Goal: Information Seeking & Learning: Learn about a topic

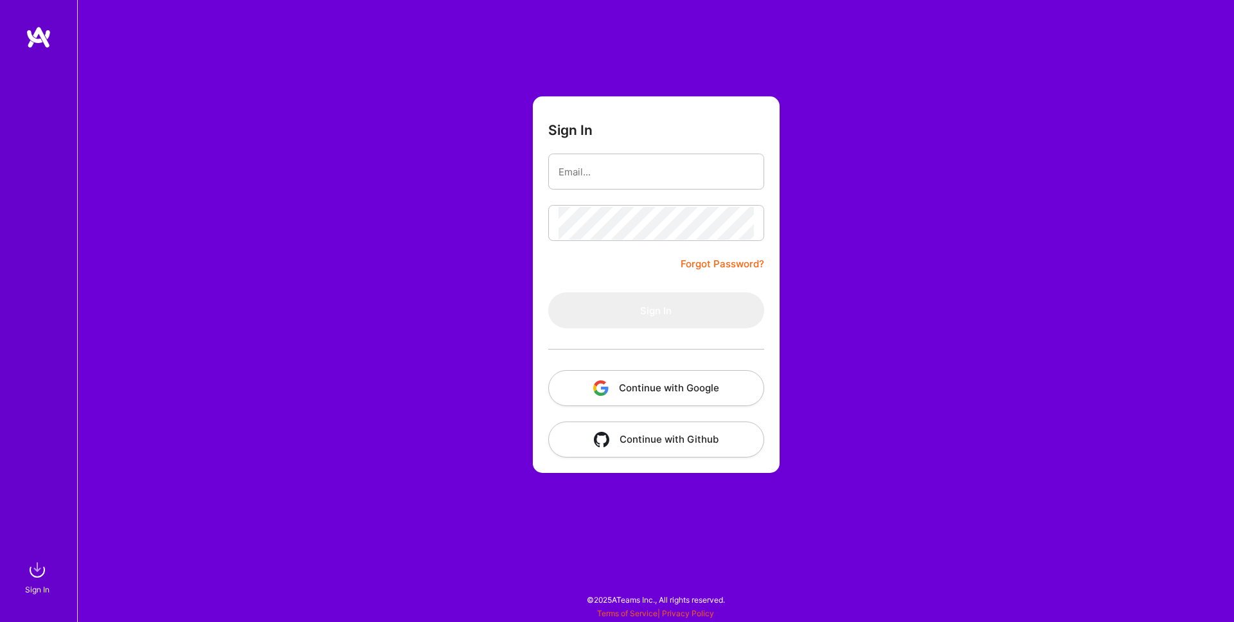
click at [633, 377] on button "Continue with Google" at bounding box center [656, 388] width 216 height 36
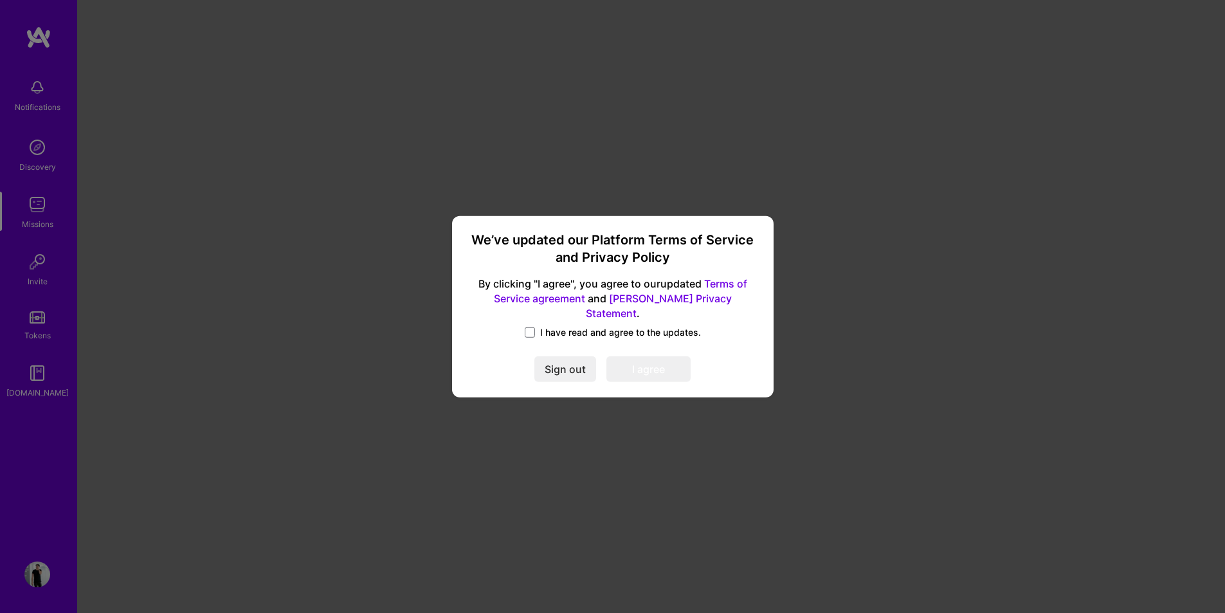
click at [543, 326] on span "I have read and agree to the updates." at bounding box center [620, 332] width 161 height 13
click at [0, 0] on input "I have read and agree to the updates." at bounding box center [0, 0] width 0 height 0
click at [637, 357] on button "I agree" at bounding box center [648, 369] width 84 height 26
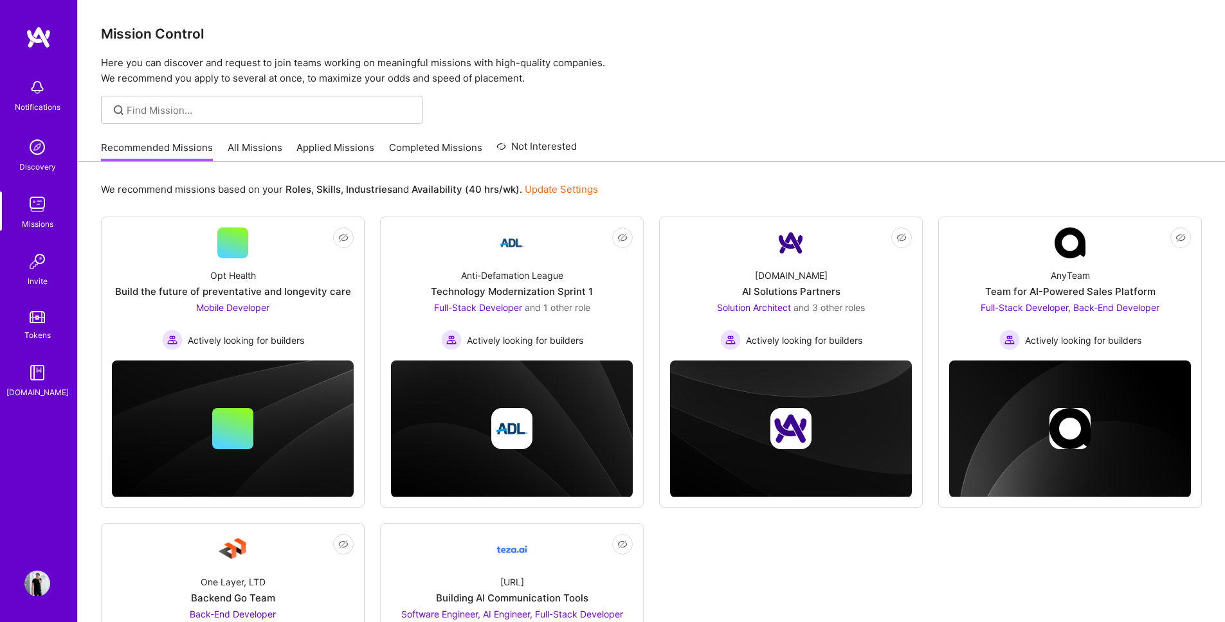
click at [255, 153] on link "All Missions" at bounding box center [255, 151] width 55 height 21
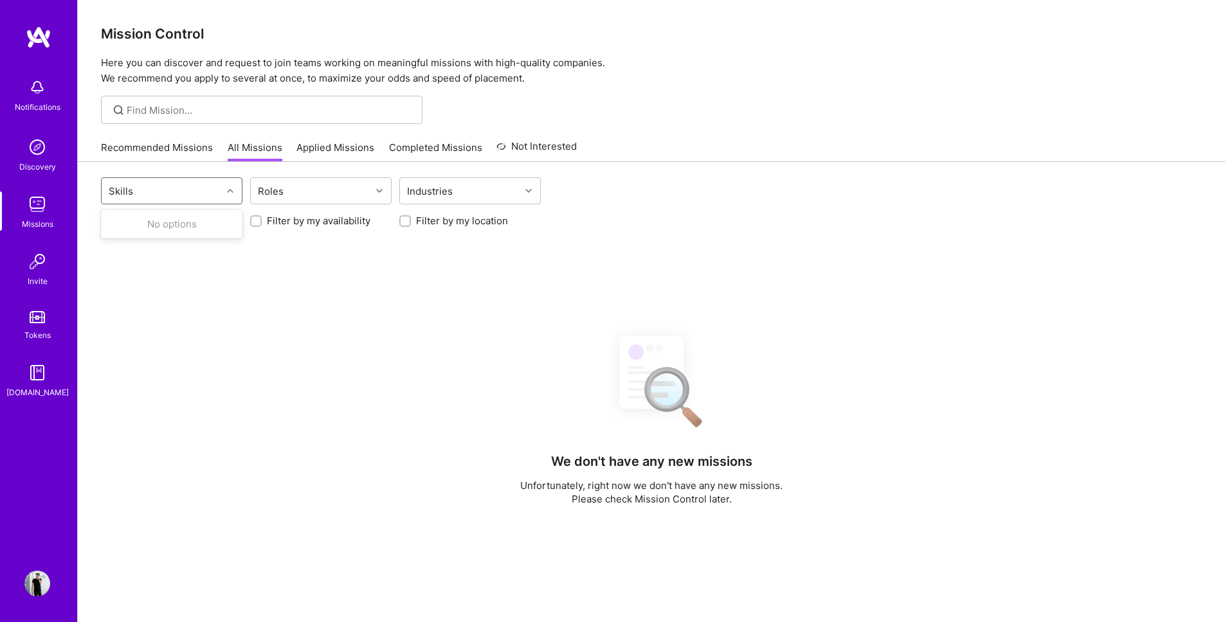
click at [151, 190] on div "Skills" at bounding box center [162, 191] width 120 height 26
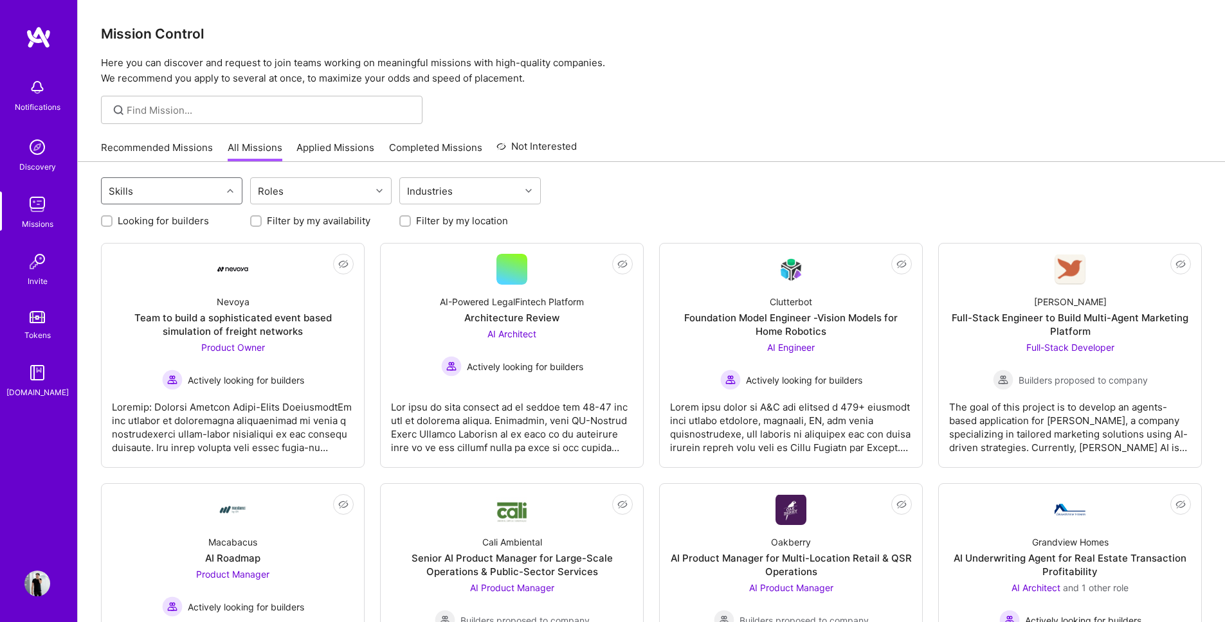
click at [131, 220] on label "Looking for builders" at bounding box center [163, 221] width 91 height 14
click at [113, 220] on input "Looking for builders" at bounding box center [108, 221] width 9 height 9
checkbox input "true"
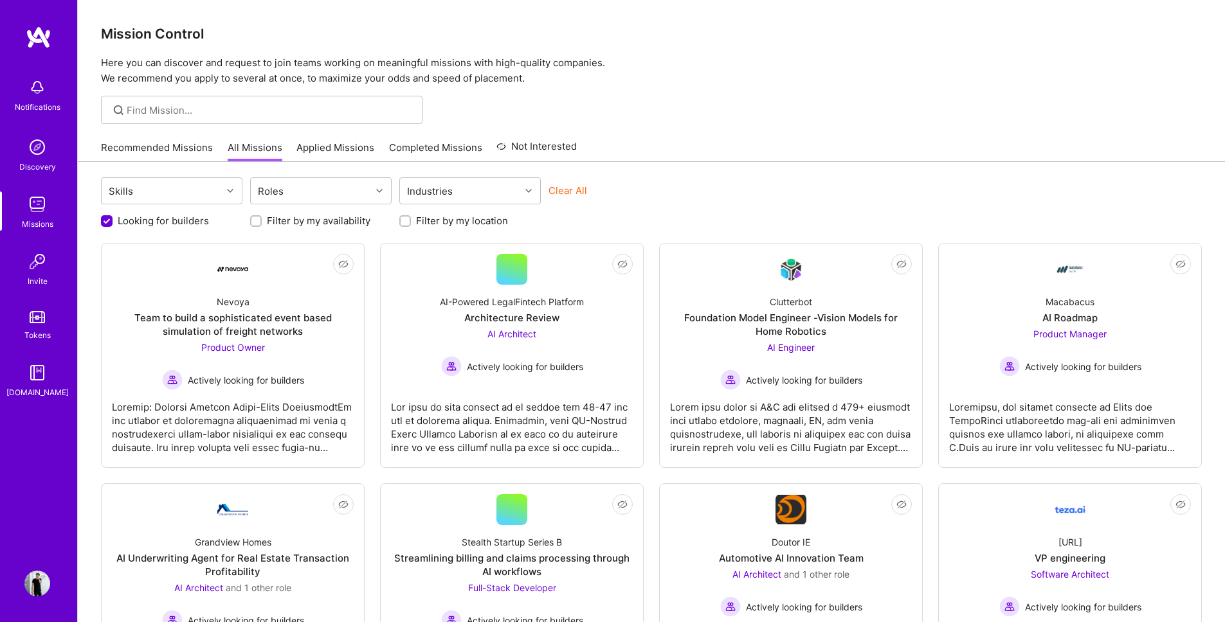
click at [691, 215] on div "Looking for builders Filter by my availability Filter by my location" at bounding box center [651, 218] width 1101 height 20
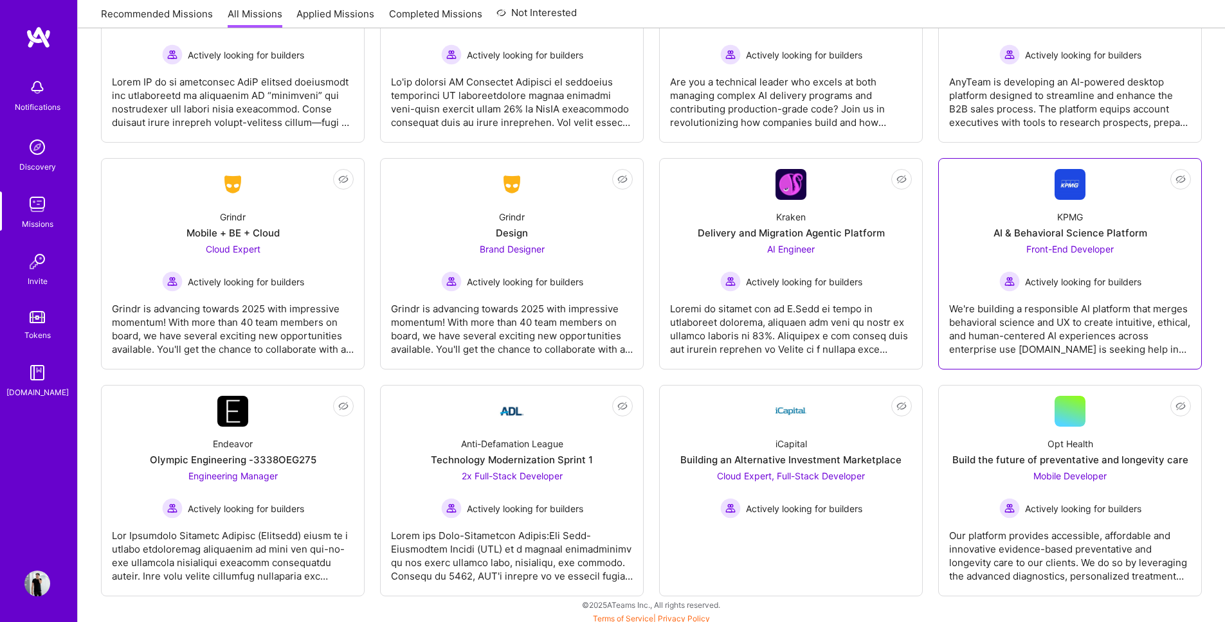
scroll to position [1025, 0]
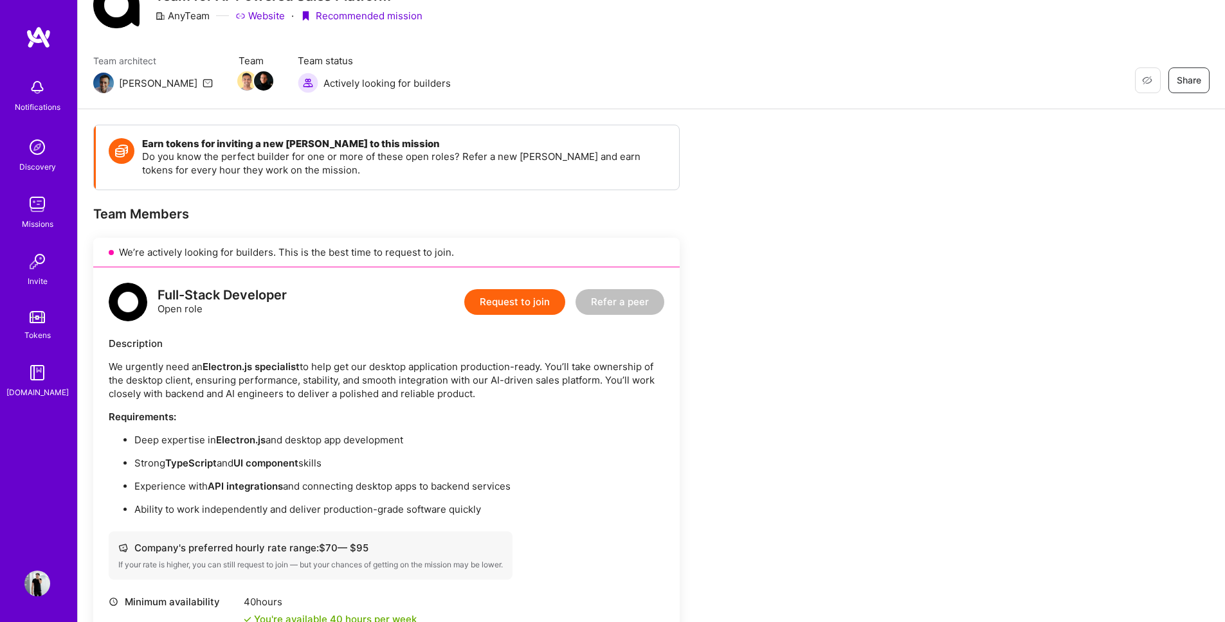
scroll to position [80, 0]
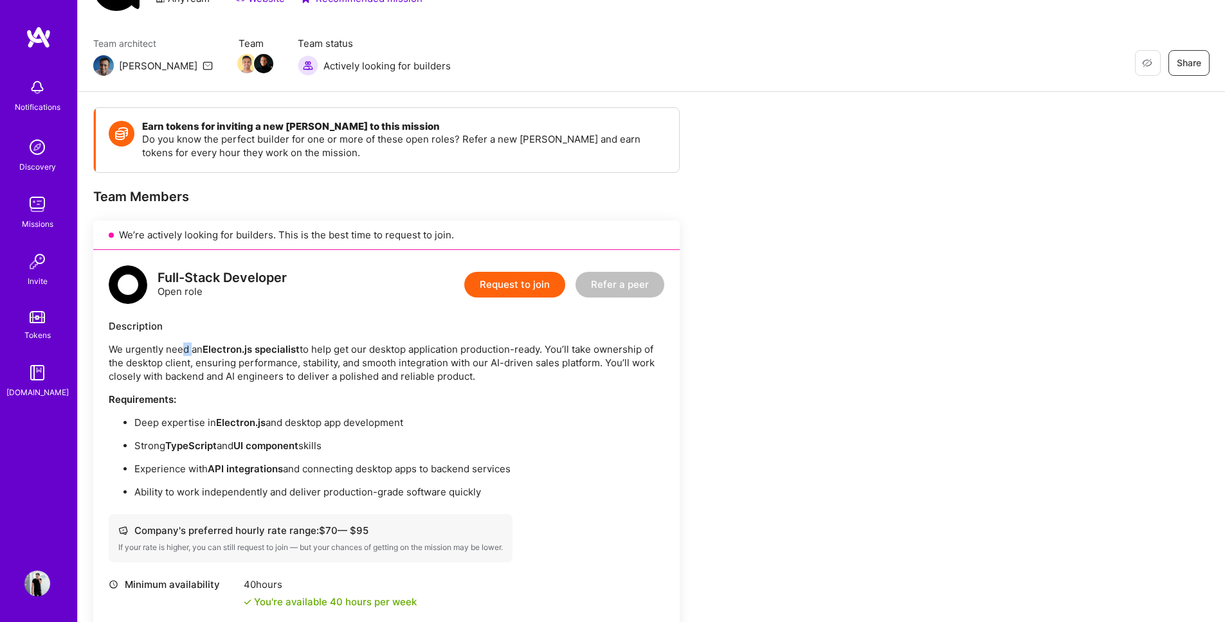
click at [194, 351] on p "We urgently need an Electron.js specialist to help get our desktop application …" at bounding box center [386, 363] width 555 height 41
click at [240, 334] on div "Description We urgently need an Electron.js specialist to help get our desktop …" at bounding box center [386, 409] width 555 height 179
drag, startPoint x: 320, startPoint y: 345, endPoint x: 541, endPoint y: 384, distance: 224.0
click at [540, 384] on div "We urgently need an Electron.js specialist to help get our desktop application …" at bounding box center [386, 421] width 555 height 156
drag, startPoint x: 544, startPoint y: 375, endPoint x: 356, endPoint y: 329, distance: 193.4
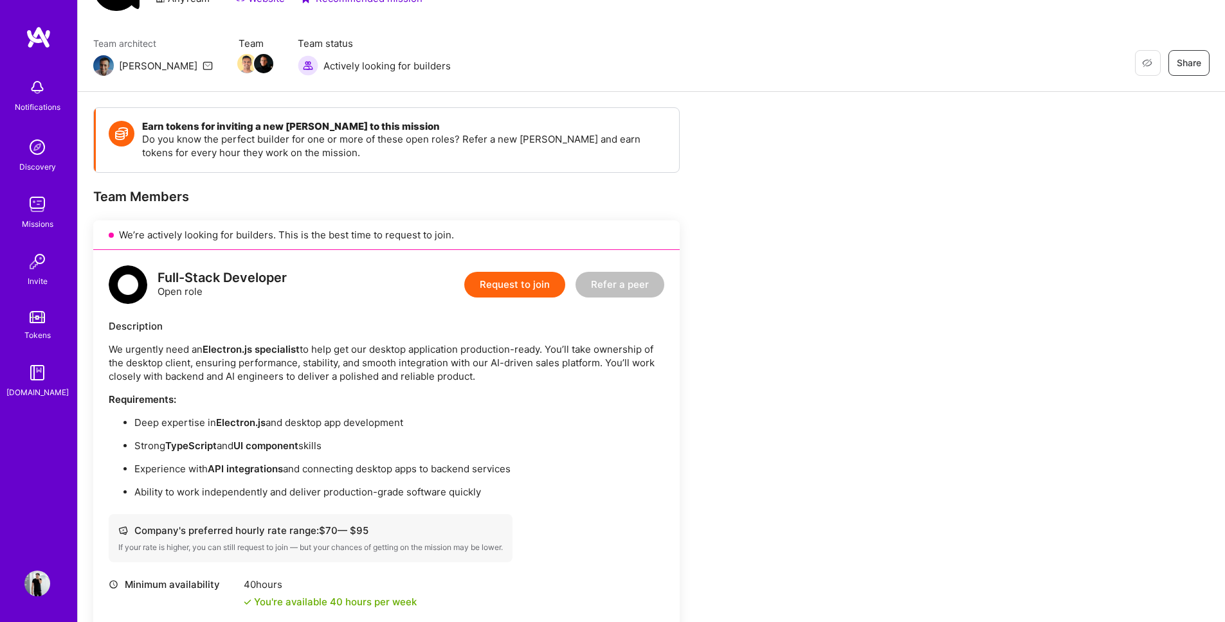
click at [356, 329] on div "Description We urgently need an Electron.js specialist to help get our desktop …" at bounding box center [386, 409] width 555 height 179
click at [356, 329] on div "Description" at bounding box center [386, 327] width 555 height 14
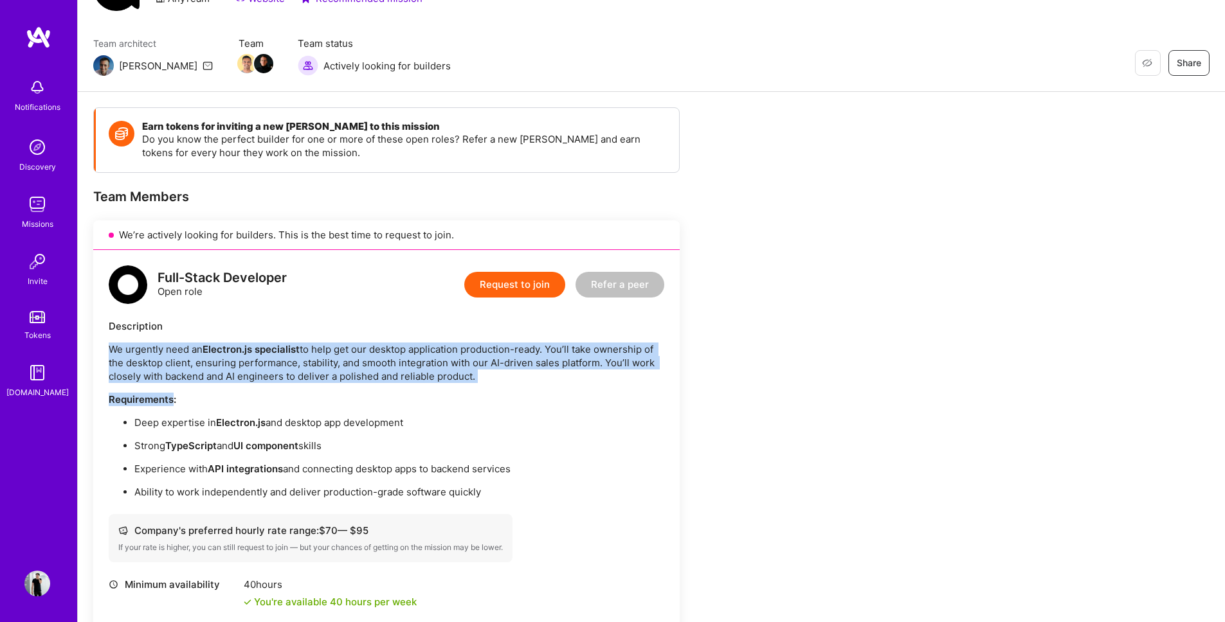
drag, startPoint x: 356, startPoint y: 329, endPoint x: 513, endPoint y: 386, distance: 167.2
click at [511, 386] on div "Description We urgently need an Electron.js specialist to help get our desktop …" at bounding box center [386, 409] width 555 height 179
click at [519, 384] on div "We urgently need an Electron.js specialist to help get our desktop application …" at bounding box center [386, 421] width 555 height 156
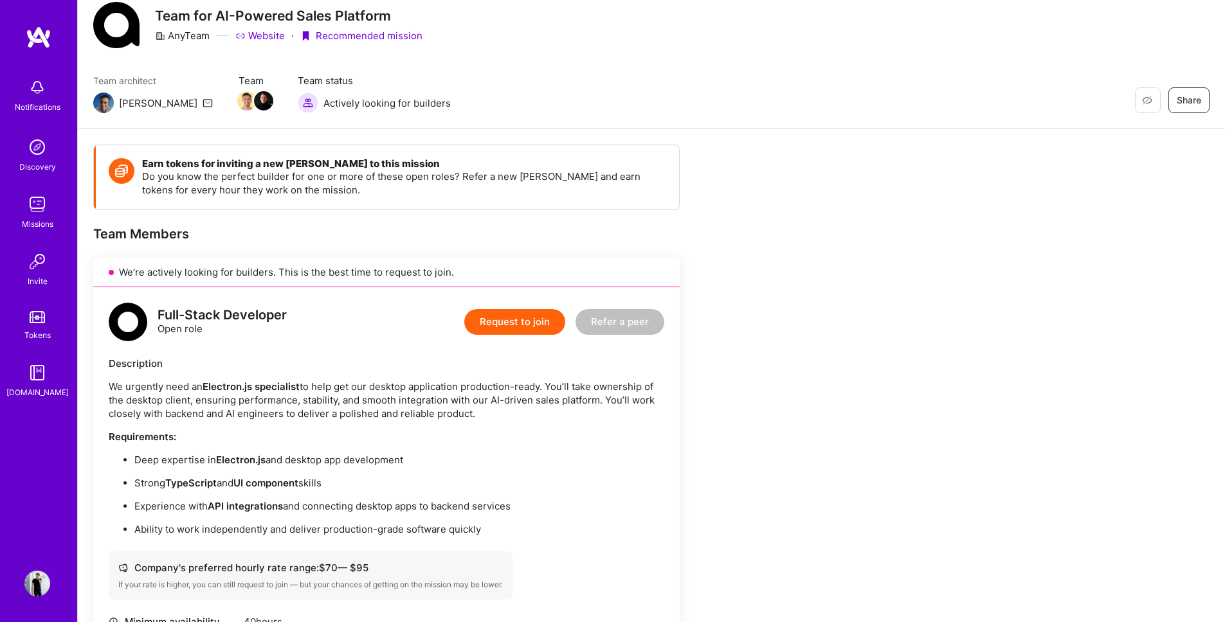
scroll to position [0, 0]
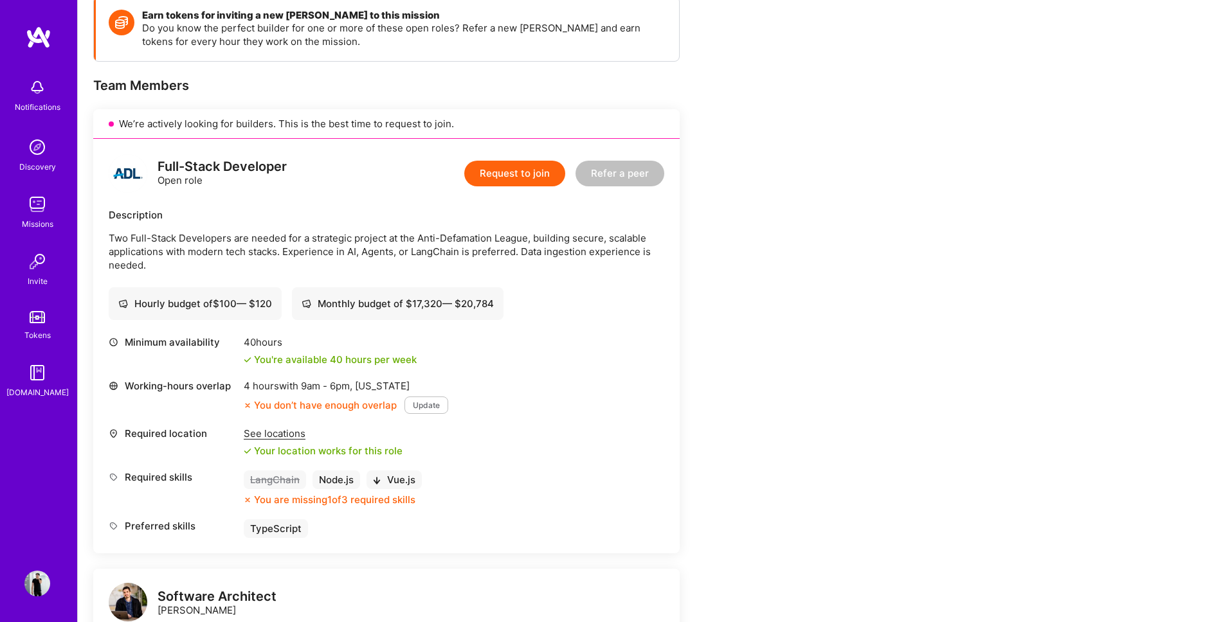
scroll to position [215, 0]
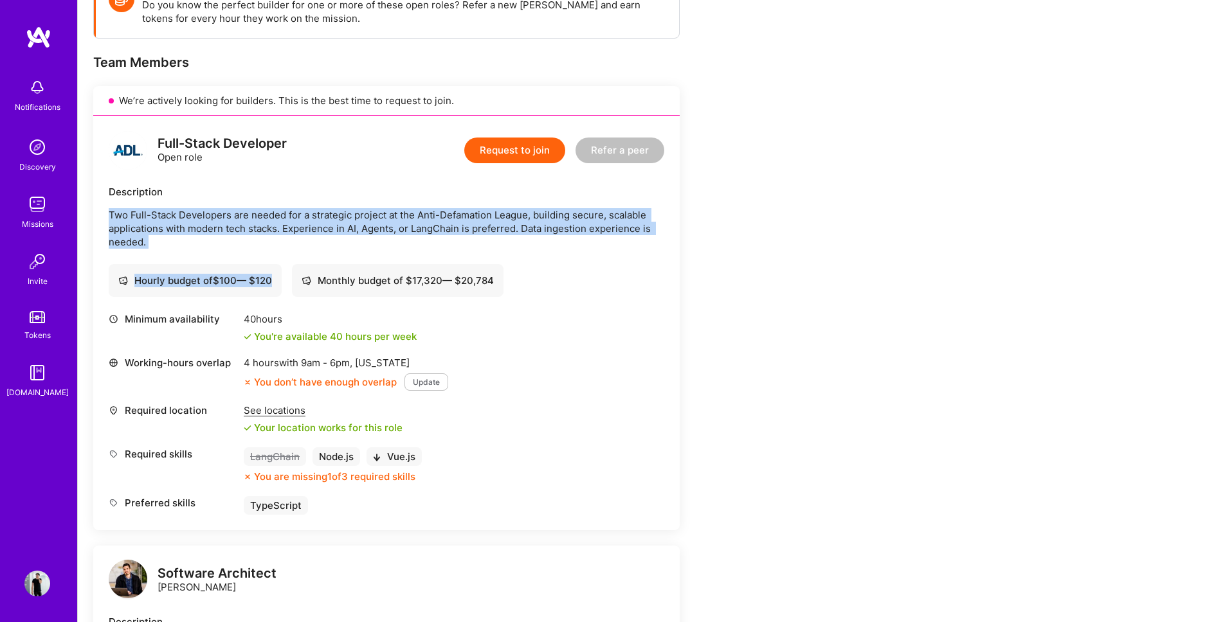
drag, startPoint x: 345, startPoint y: 246, endPoint x: 176, endPoint y: 197, distance: 175.8
click at [176, 197] on div "Full-Stack Developer Open role Request to join Refer a peer Description Two Ful…" at bounding box center [386, 323] width 586 height 415
click at [176, 197] on div "Description" at bounding box center [386, 192] width 555 height 14
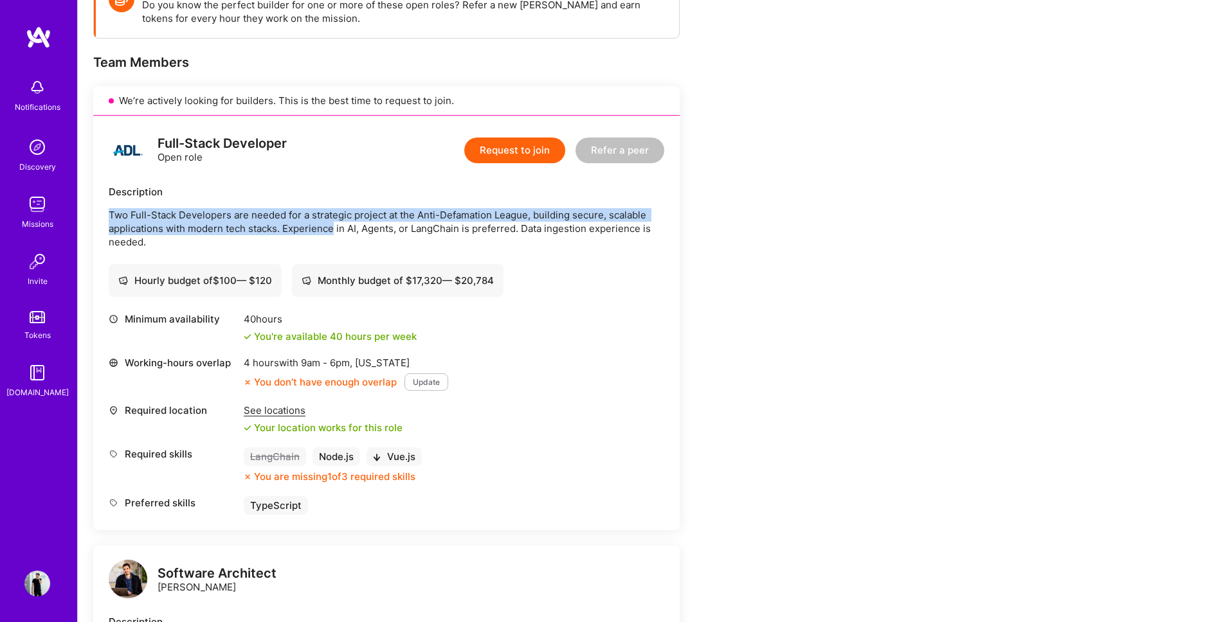
drag, startPoint x: 204, startPoint y: 201, endPoint x: 345, endPoint y: 224, distance: 142.7
click at [334, 224] on div "Description Two Full-Stack Developers are needed for a strategic project at the…" at bounding box center [386, 217] width 555 height 64
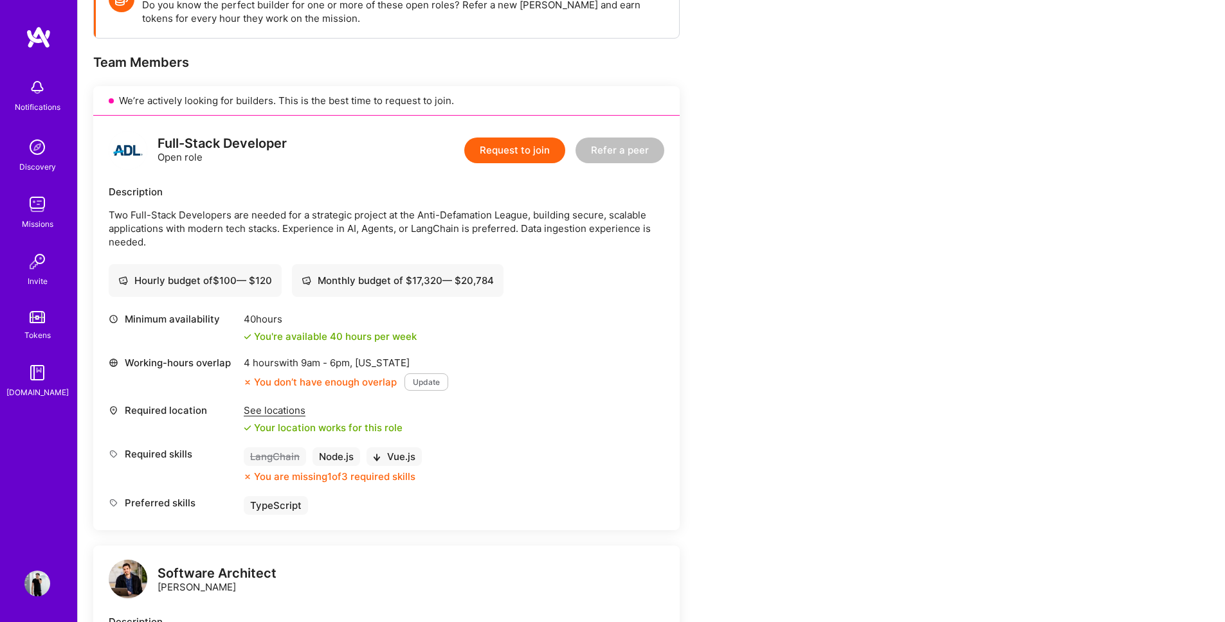
click at [370, 235] on p "Two Full-Stack Developers are needed for a strategic project at the Anti-Defama…" at bounding box center [386, 228] width 555 height 41
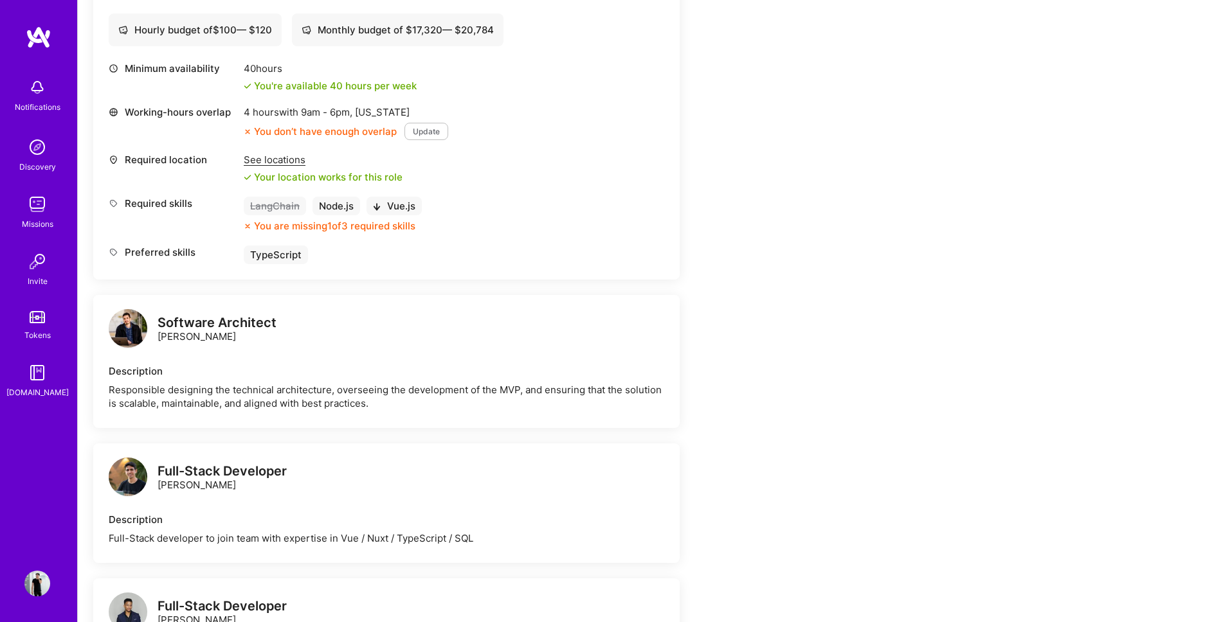
scroll to position [0, 0]
